Goal: Task Accomplishment & Management: Manage account settings

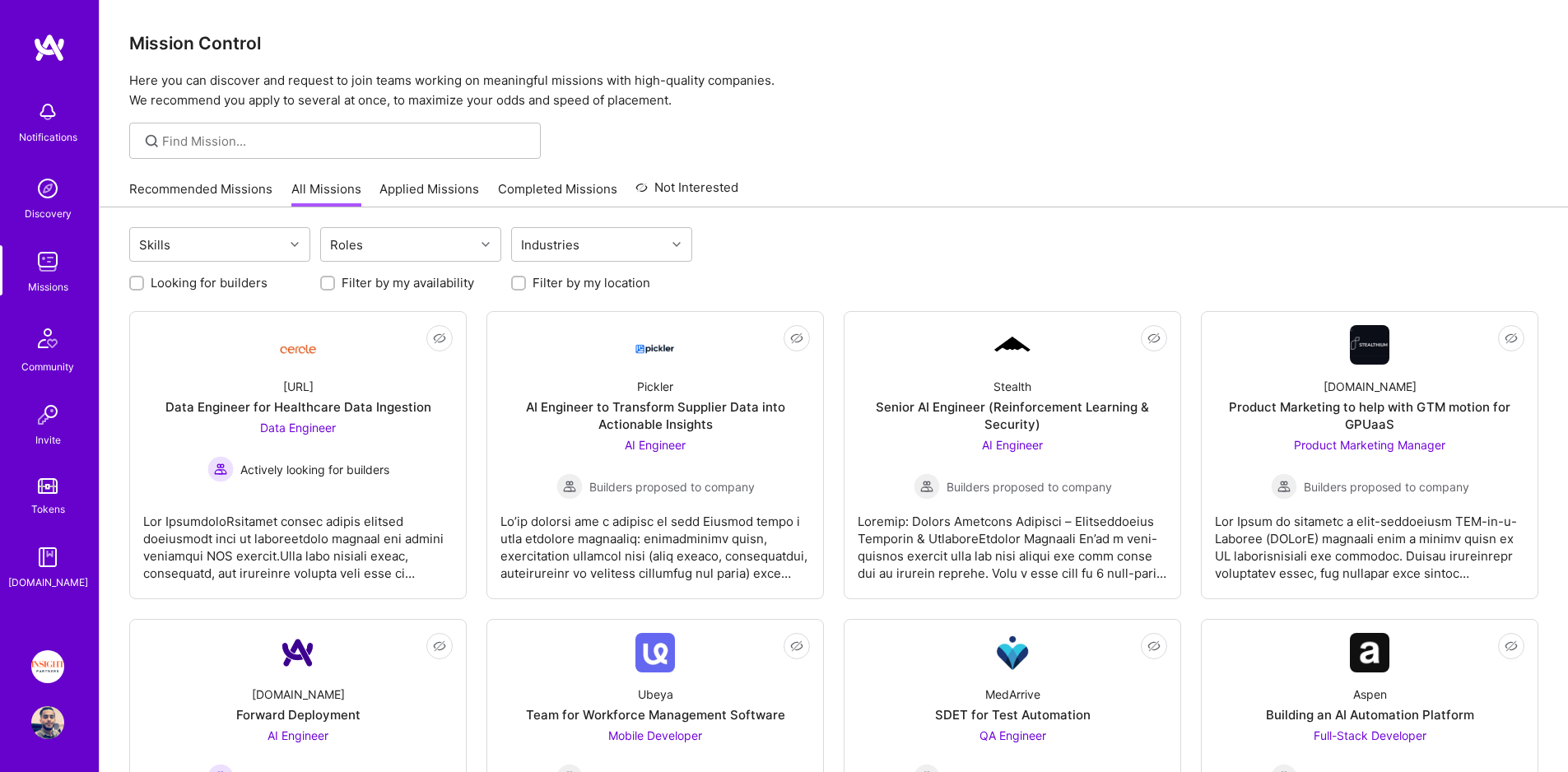
click at [201, 197] on link "Recommended Missions" at bounding box center [201, 194] width 143 height 27
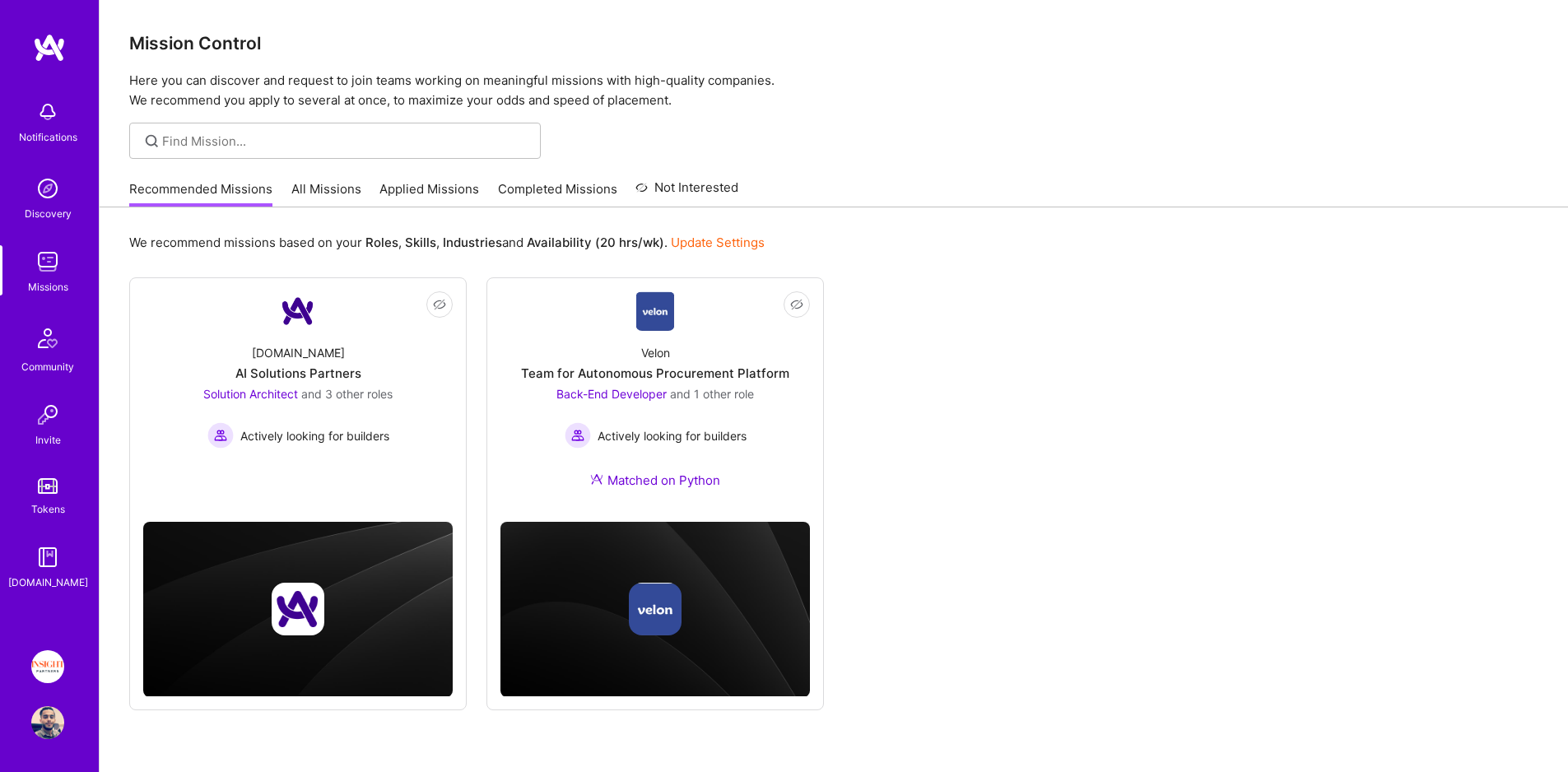
click at [343, 193] on link "All Missions" at bounding box center [326, 194] width 70 height 27
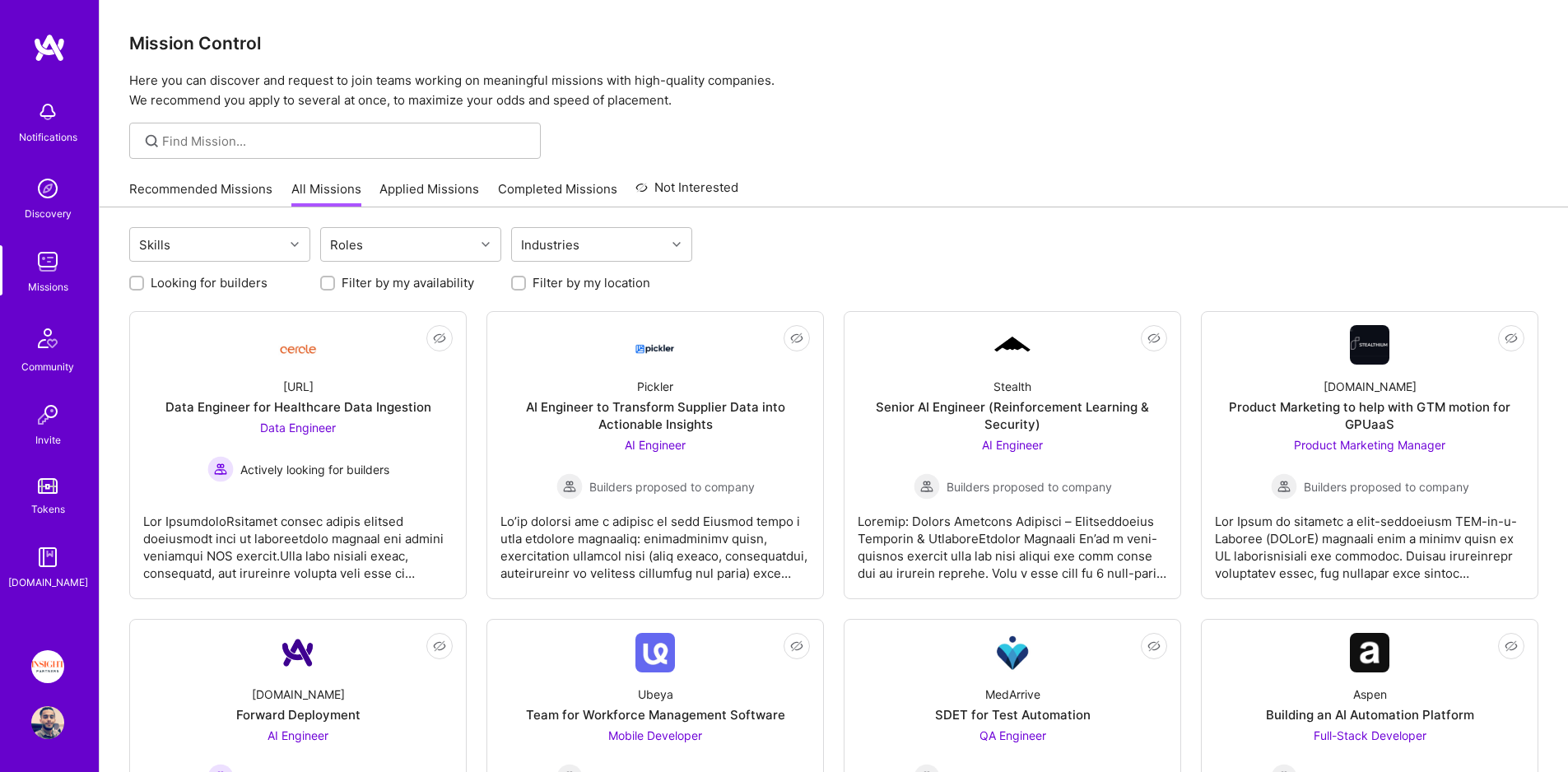
click at [439, 198] on link "Applied Missions" at bounding box center [428, 194] width 99 height 27
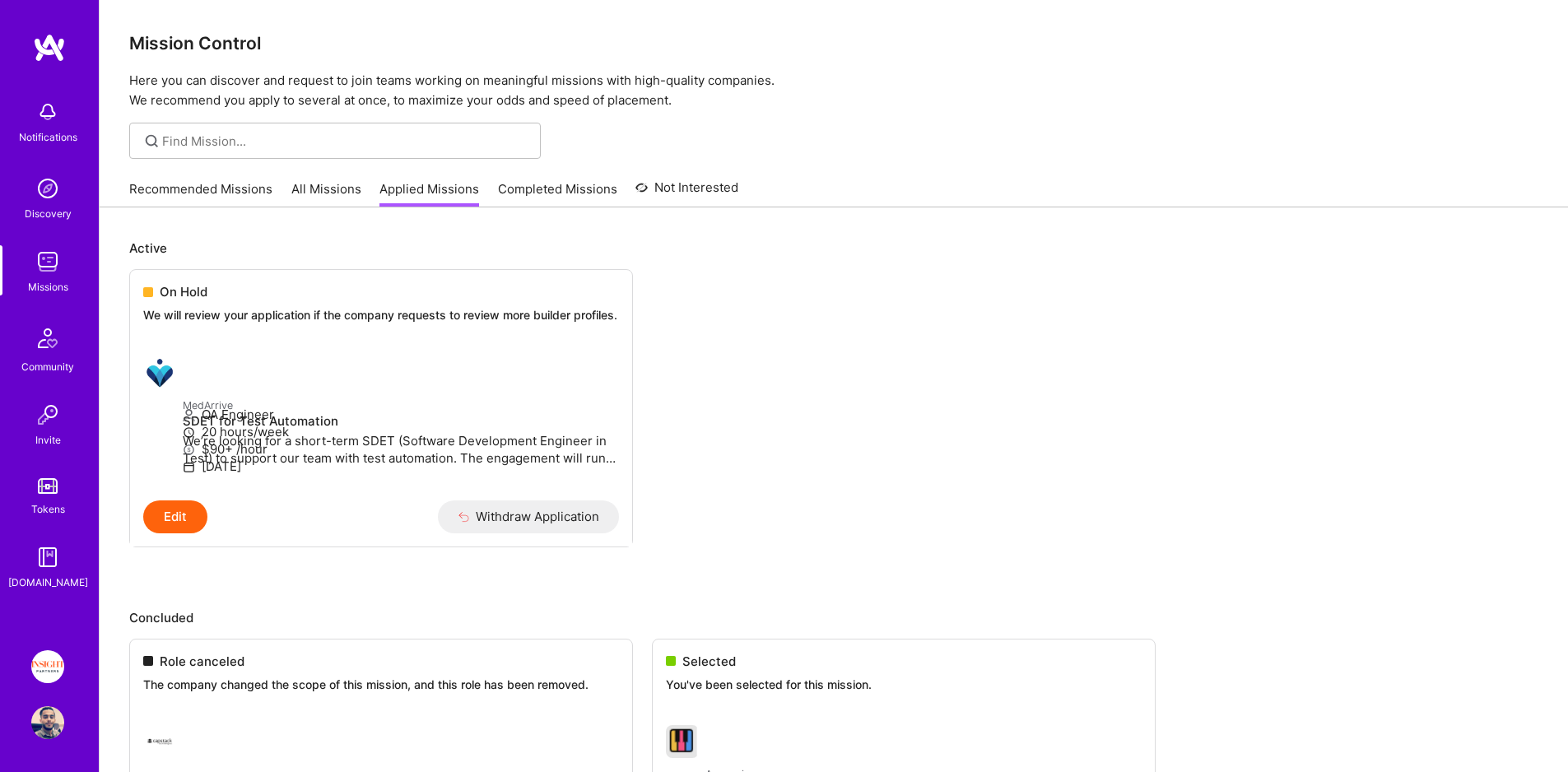
click at [320, 198] on link "All Missions" at bounding box center [326, 194] width 70 height 27
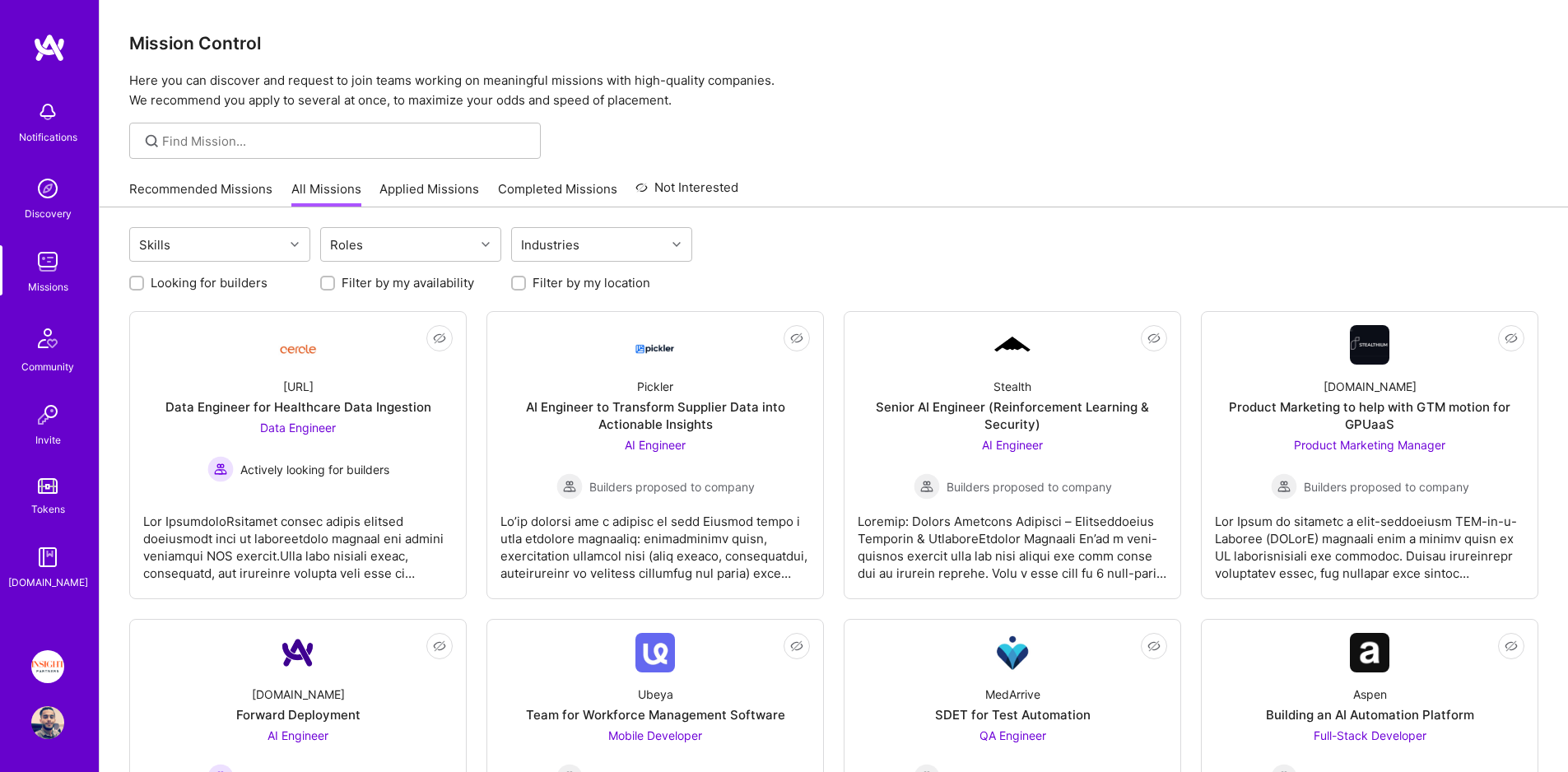
click at [471, 190] on link "Applied Missions" at bounding box center [428, 194] width 99 height 27
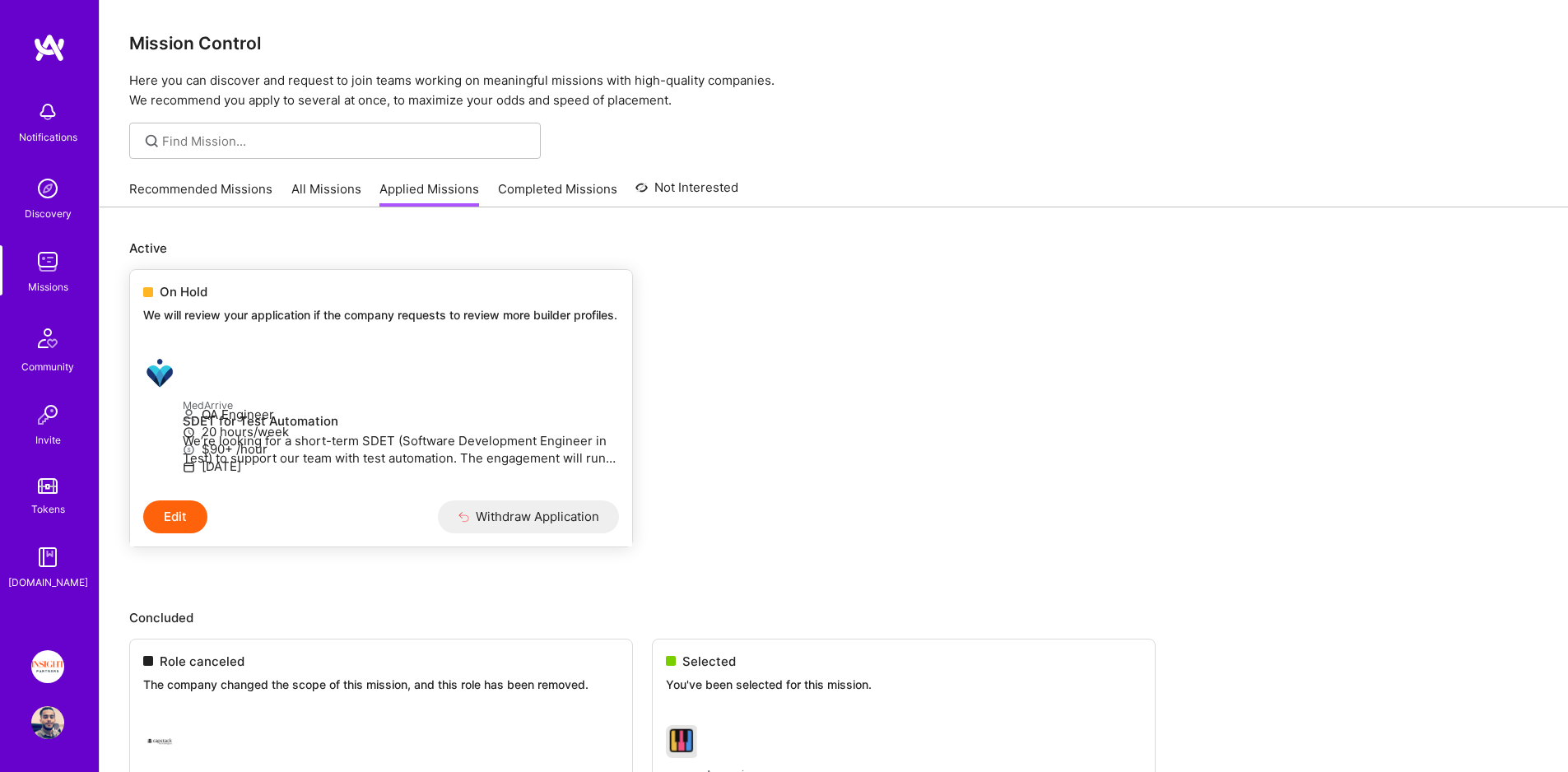
click at [341, 319] on p "We will review your application if the company requests to review more builder …" at bounding box center [381, 315] width 476 height 16
click at [197, 302] on div "On Hold We will review your application if the company requests to review more …" at bounding box center [381, 306] width 502 height 73
click at [186, 294] on span "On Hold" at bounding box center [183, 292] width 47 height 17
click at [195, 297] on span "On Hold" at bounding box center [183, 292] width 47 height 17
click at [175, 294] on span "On Hold" at bounding box center [183, 292] width 47 height 17
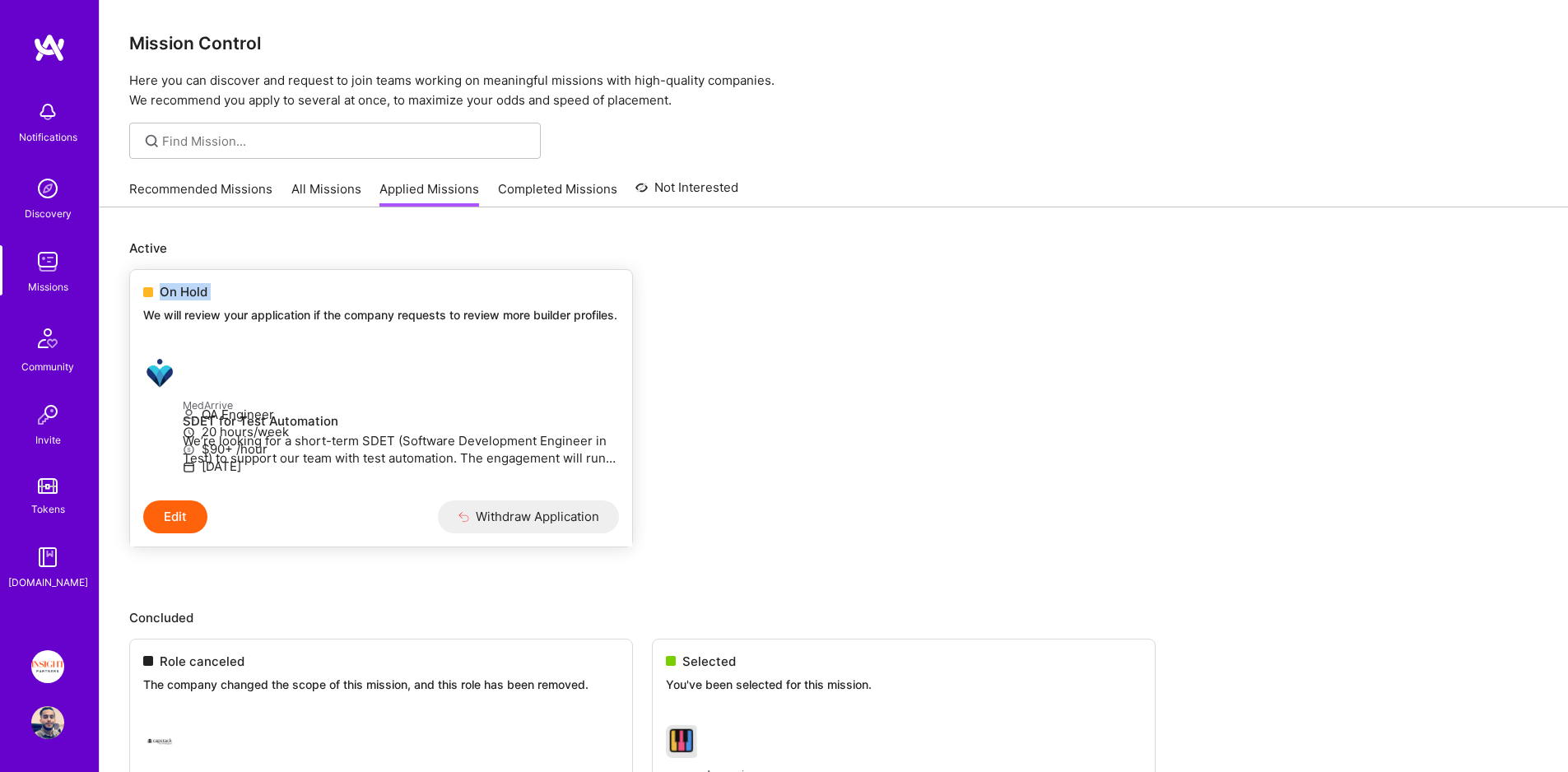
click at [175, 294] on span "On Hold" at bounding box center [183, 292] width 47 height 17
